Goal: Information Seeking & Learning: Learn about a topic

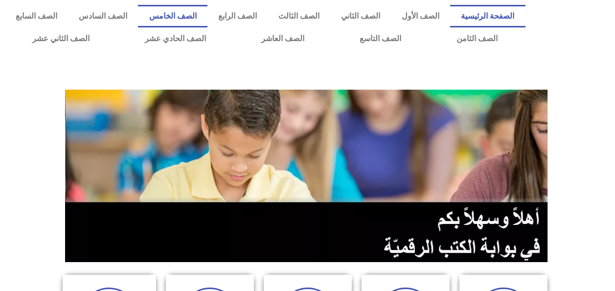
click at [207, 15] on link "الصف الخامس" at bounding box center [172, 16] width 69 height 23
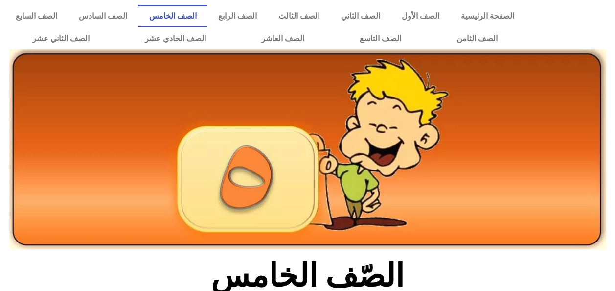
click at [138, 18] on link "الصف السادس" at bounding box center [103, 16] width 70 height 23
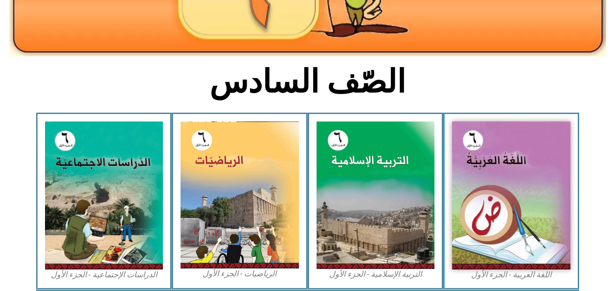
scroll to position [193, 0]
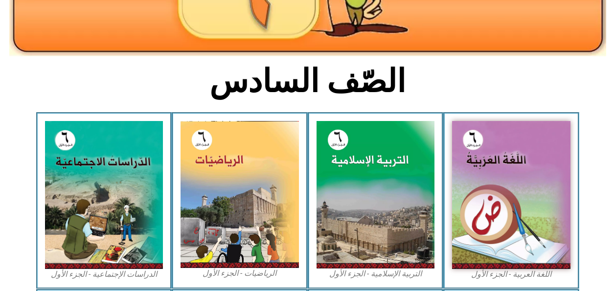
click at [110, 201] on img at bounding box center [104, 195] width 118 height 148
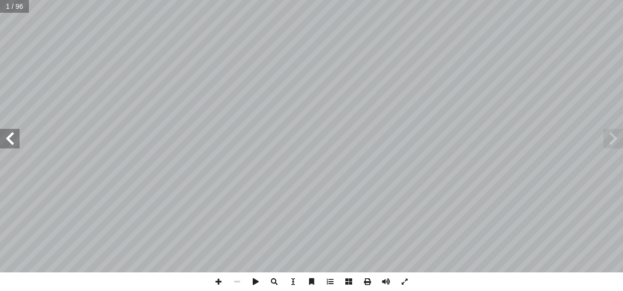
click at [15, 143] on span at bounding box center [10, 139] width 20 height 20
click at [14, 146] on span at bounding box center [10, 139] width 20 height 20
click at [17, 142] on span at bounding box center [10, 139] width 20 height 20
click at [14, 138] on span at bounding box center [10, 139] width 20 height 20
click at [617, 139] on span at bounding box center [613, 139] width 20 height 20
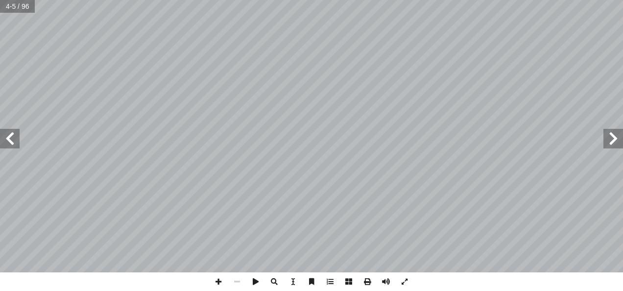
click at [617, 143] on span at bounding box center [613, 139] width 20 height 20
click at [619, 140] on span at bounding box center [613, 139] width 20 height 20
click at [621, 139] on span at bounding box center [613, 139] width 20 height 20
click at [621, 140] on span at bounding box center [613, 139] width 20 height 20
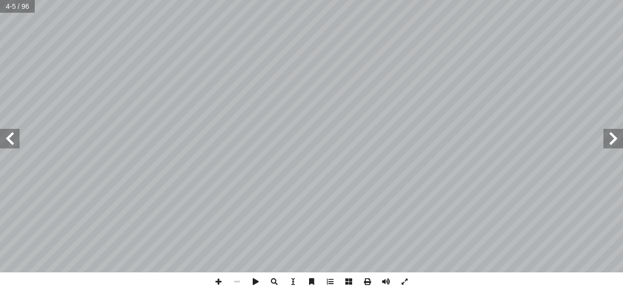
click at [620, 142] on span at bounding box center [613, 139] width 20 height 20
click at [621, 141] on span at bounding box center [613, 139] width 20 height 20
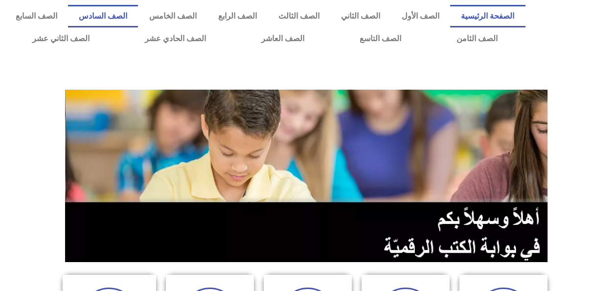
click at [114, 184] on img at bounding box center [308, 176] width 486 height 172
click at [126, 60] on div at bounding box center [308, 72] width 606 height 24
click at [138, 21] on link "الصف السادس" at bounding box center [103, 16] width 70 height 23
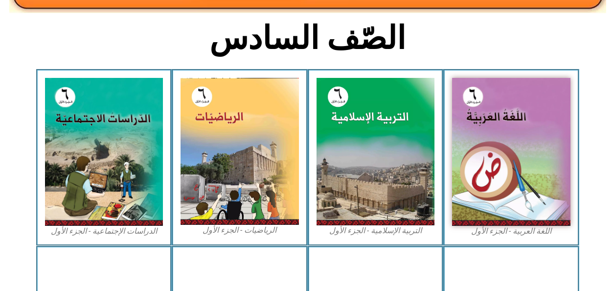
scroll to position [236, 0]
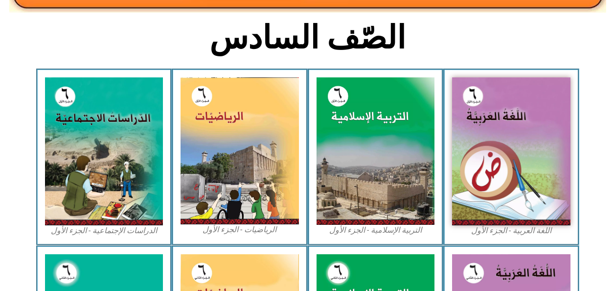
click at [130, 212] on img at bounding box center [104, 151] width 118 height 148
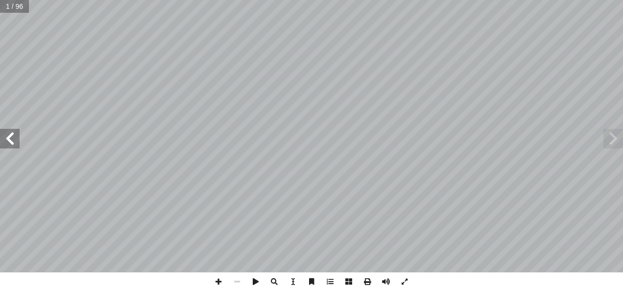
click at [25, 9] on input "text" at bounding box center [14, 6] width 29 height 13
type input "**"
click at [12, 138] on span at bounding box center [10, 139] width 20 height 20
click at [620, 139] on span at bounding box center [613, 139] width 20 height 20
click at [617, 134] on span at bounding box center [613, 139] width 20 height 20
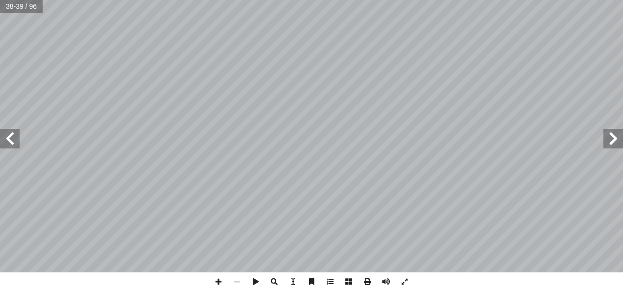
click at [9, 141] on span at bounding box center [10, 139] width 20 height 20
click at [14, 136] on span at bounding box center [10, 139] width 20 height 20
click at [615, 137] on span at bounding box center [613, 139] width 20 height 20
click at [620, 139] on span at bounding box center [613, 139] width 20 height 20
click at [619, 141] on span at bounding box center [613, 139] width 20 height 20
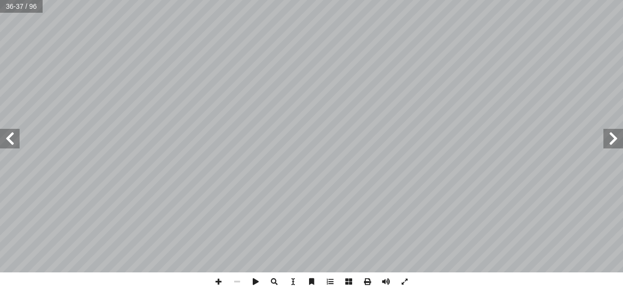
click at [615, 139] on span at bounding box center [613, 139] width 20 height 20
click at [617, 142] on span at bounding box center [613, 139] width 20 height 20
click at [12, 142] on span at bounding box center [10, 139] width 20 height 20
click at [9, 141] on span at bounding box center [10, 139] width 20 height 20
click at [10, 140] on span at bounding box center [10, 139] width 20 height 20
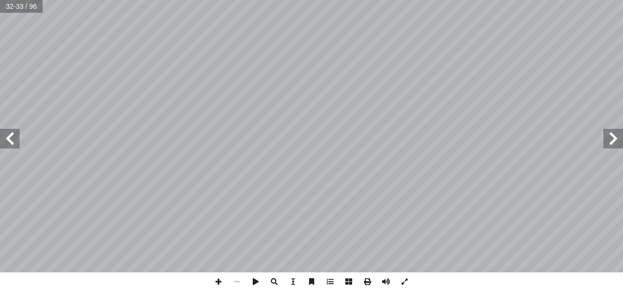
click at [11, 138] on span at bounding box center [10, 139] width 20 height 20
click at [13, 136] on span at bounding box center [10, 139] width 20 height 20
click at [618, 140] on span at bounding box center [613, 139] width 20 height 20
click at [620, 142] on span at bounding box center [613, 139] width 20 height 20
click at [619, 140] on span at bounding box center [613, 139] width 20 height 20
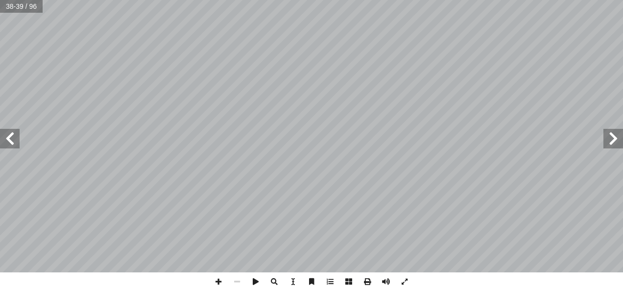
click at [619, 141] on span at bounding box center [613, 139] width 20 height 20
